Goal: Task Accomplishment & Management: Complete application form

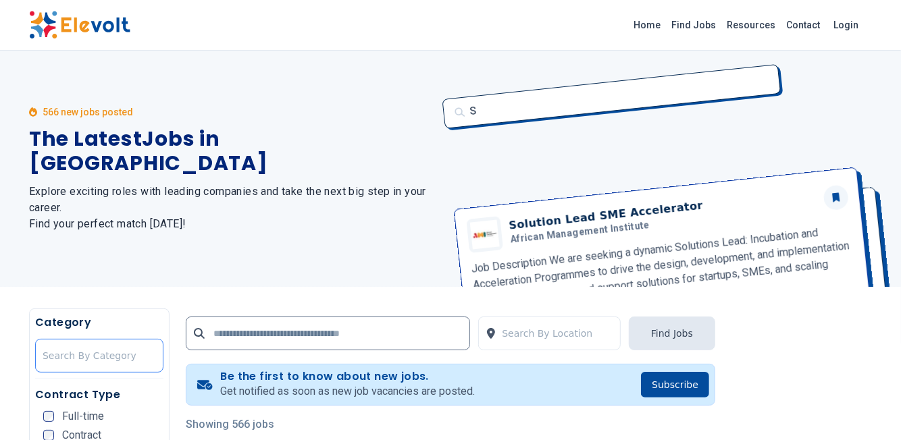
click at [82, 352] on div at bounding box center [99, 355] width 113 height 27
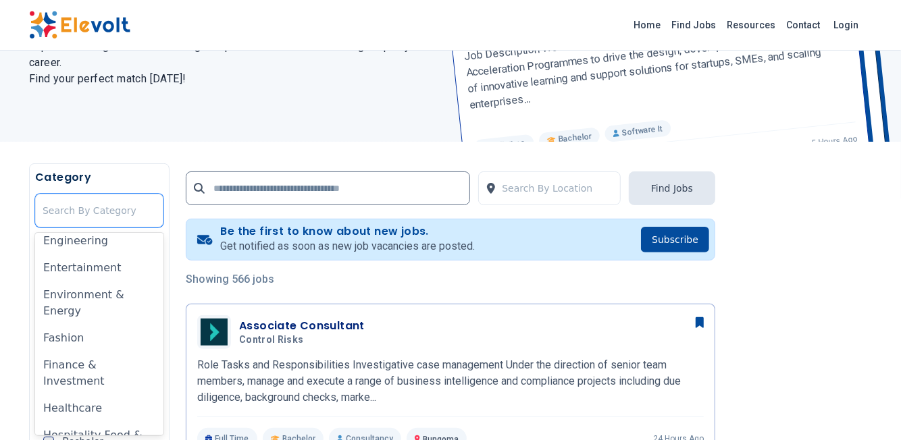
scroll to position [473, 0]
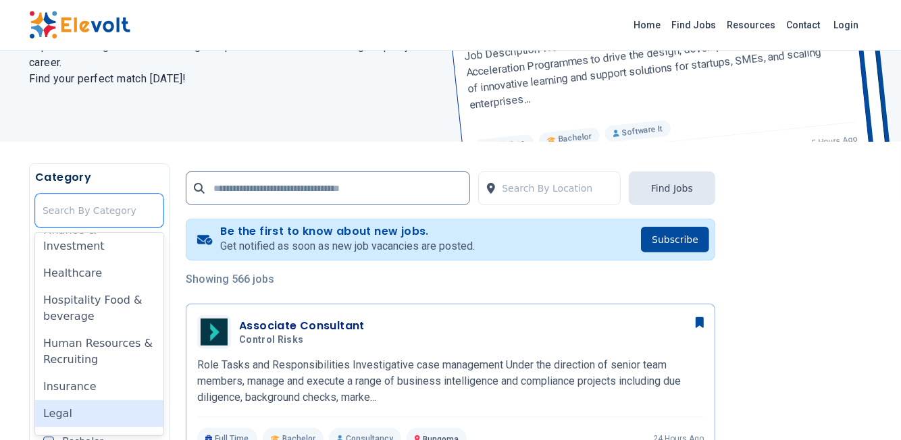
click at [52, 403] on div "Legal" at bounding box center [99, 414] width 128 height 27
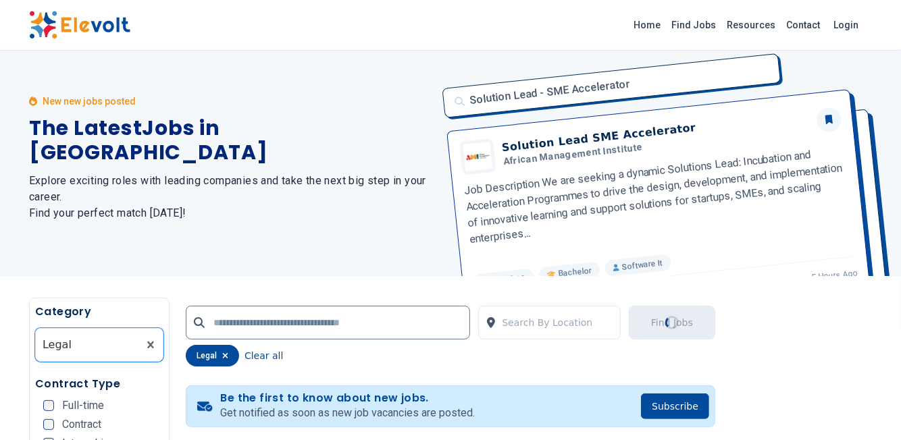
scroll to position [0, 0]
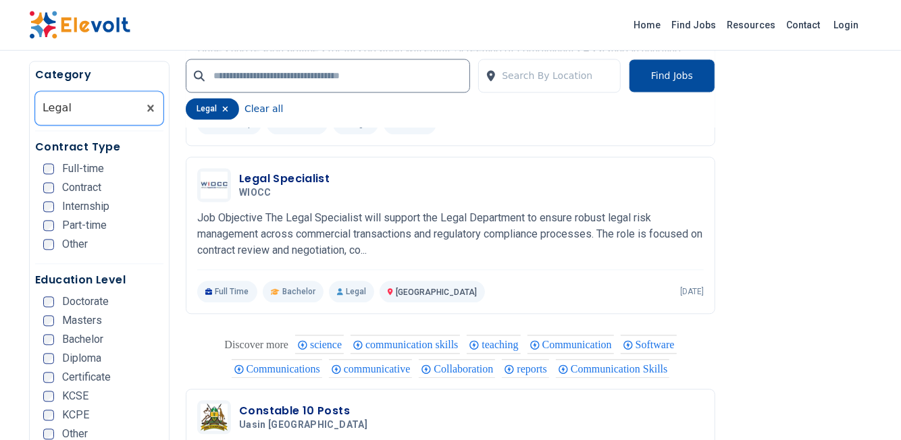
scroll to position [1756, 0]
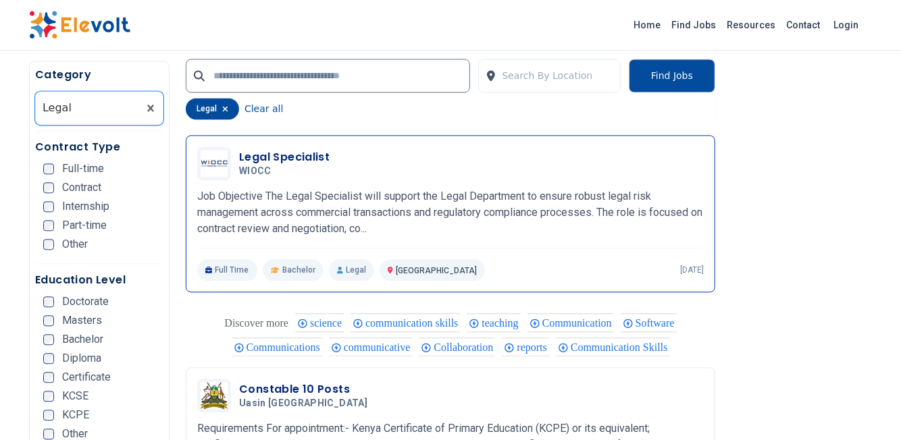
click at [293, 149] on h3 "Legal Specialist" at bounding box center [284, 157] width 91 height 16
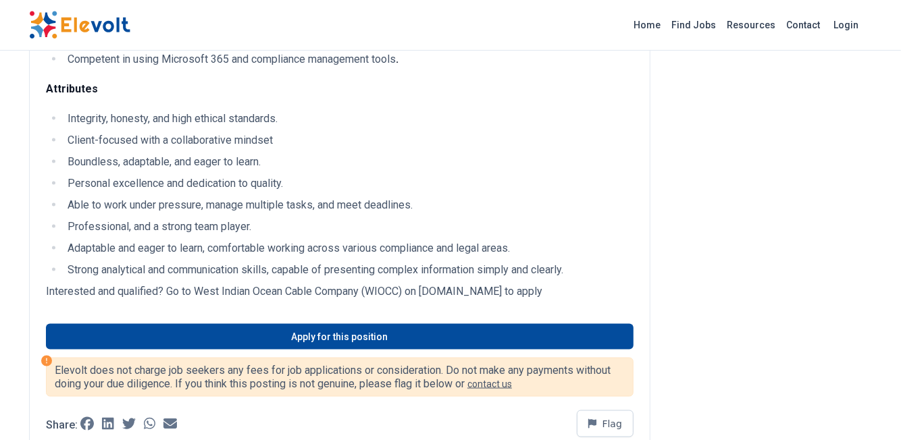
scroll to position [1148, 0]
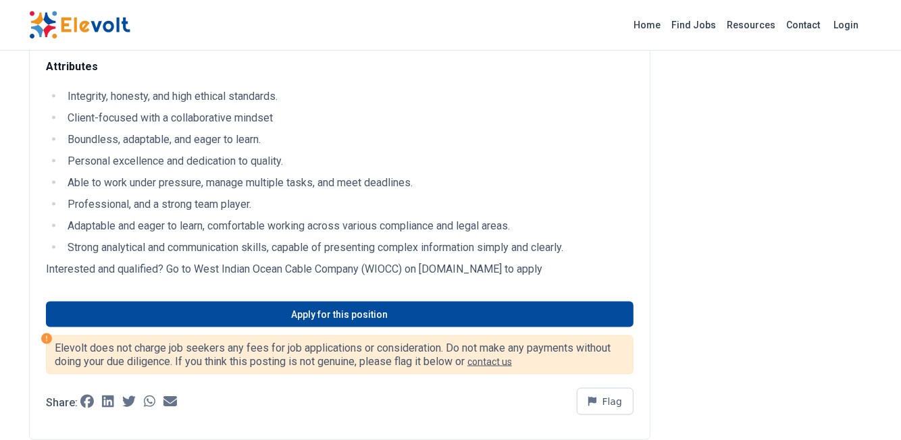
click at [385, 311] on link "Apply for this position" at bounding box center [340, 315] width 588 height 26
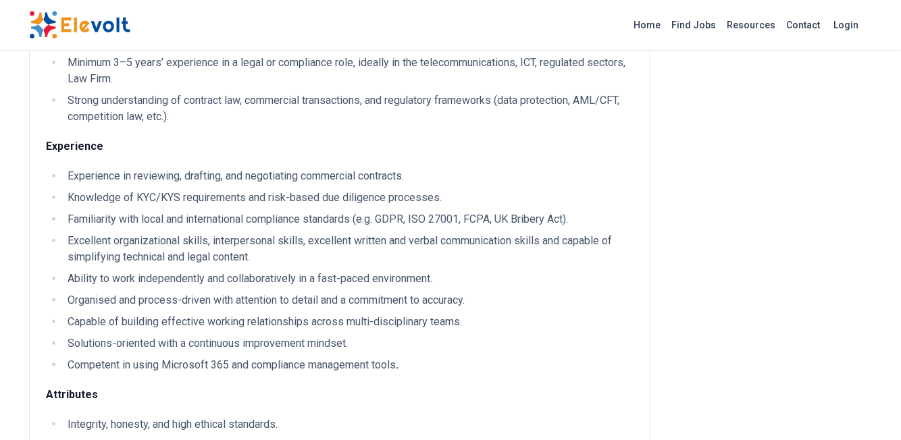
scroll to position [811, 0]
